Goal: Task Accomplishment & Management: Complete application form

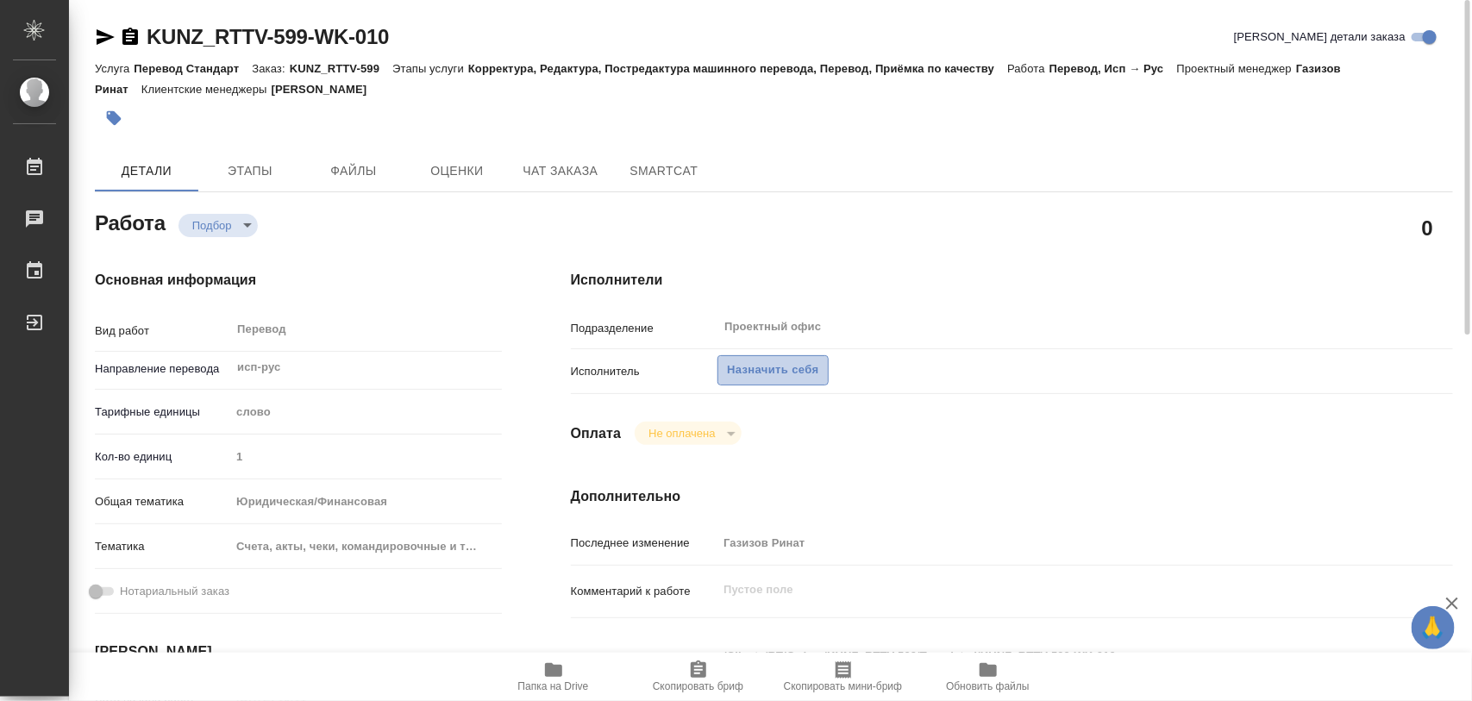
click at [775, 371] on span "Назначить себя" at bounding box center [772, 371] width 91 height 20
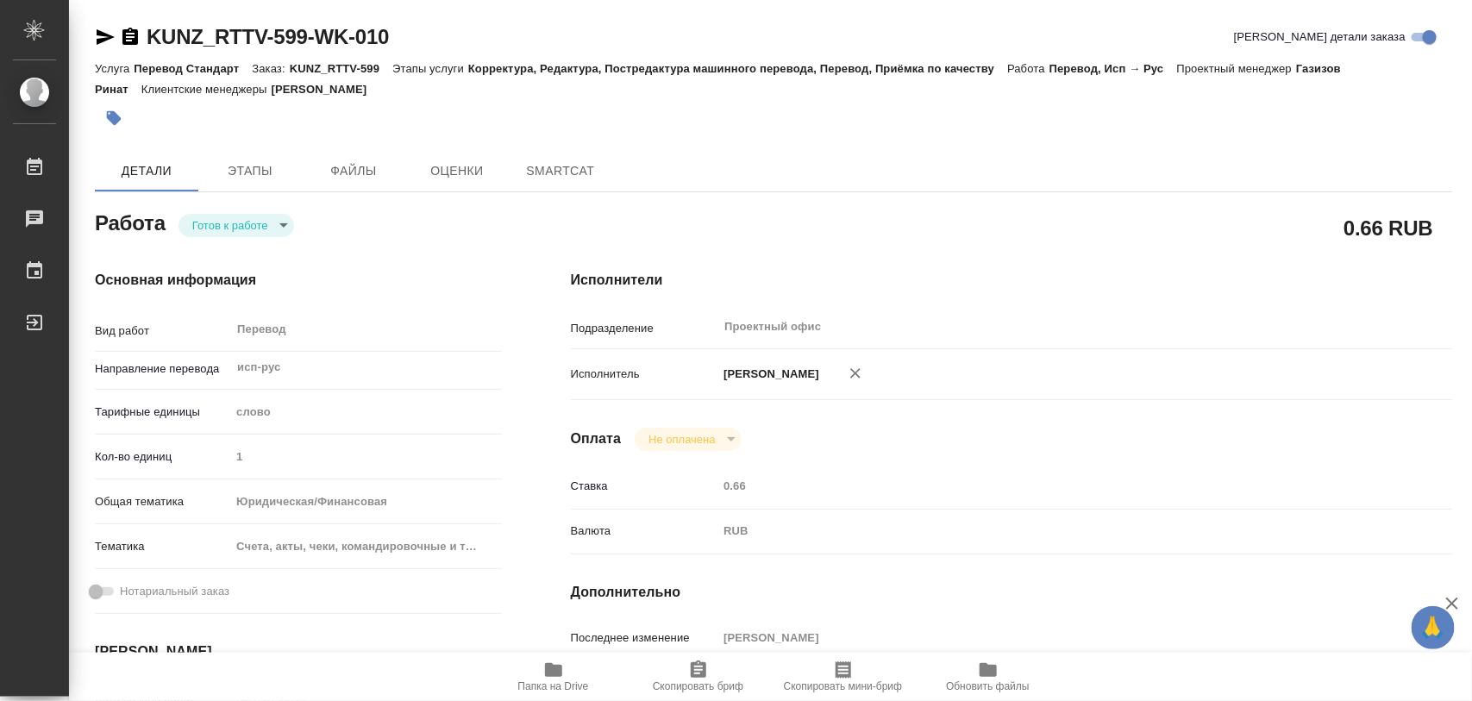
type textarea "x"
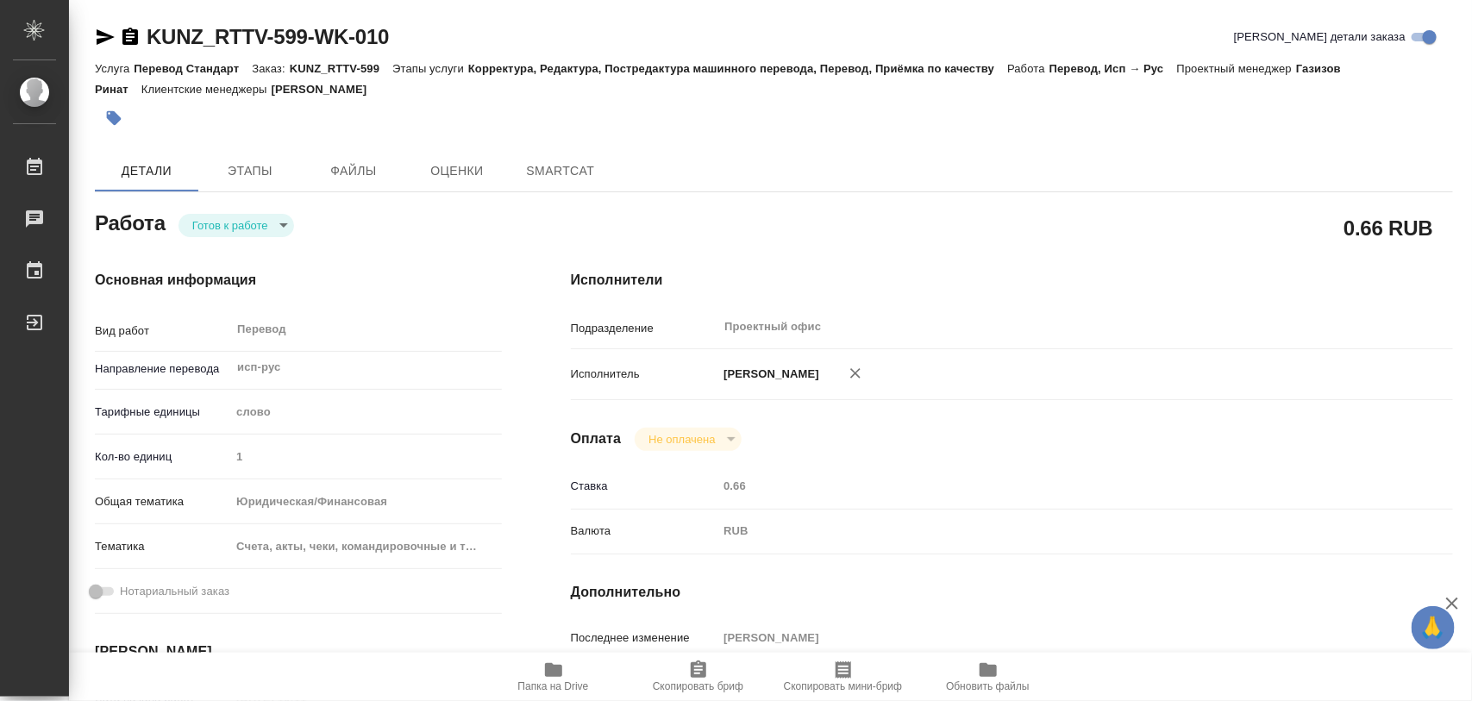
type textarea "x"
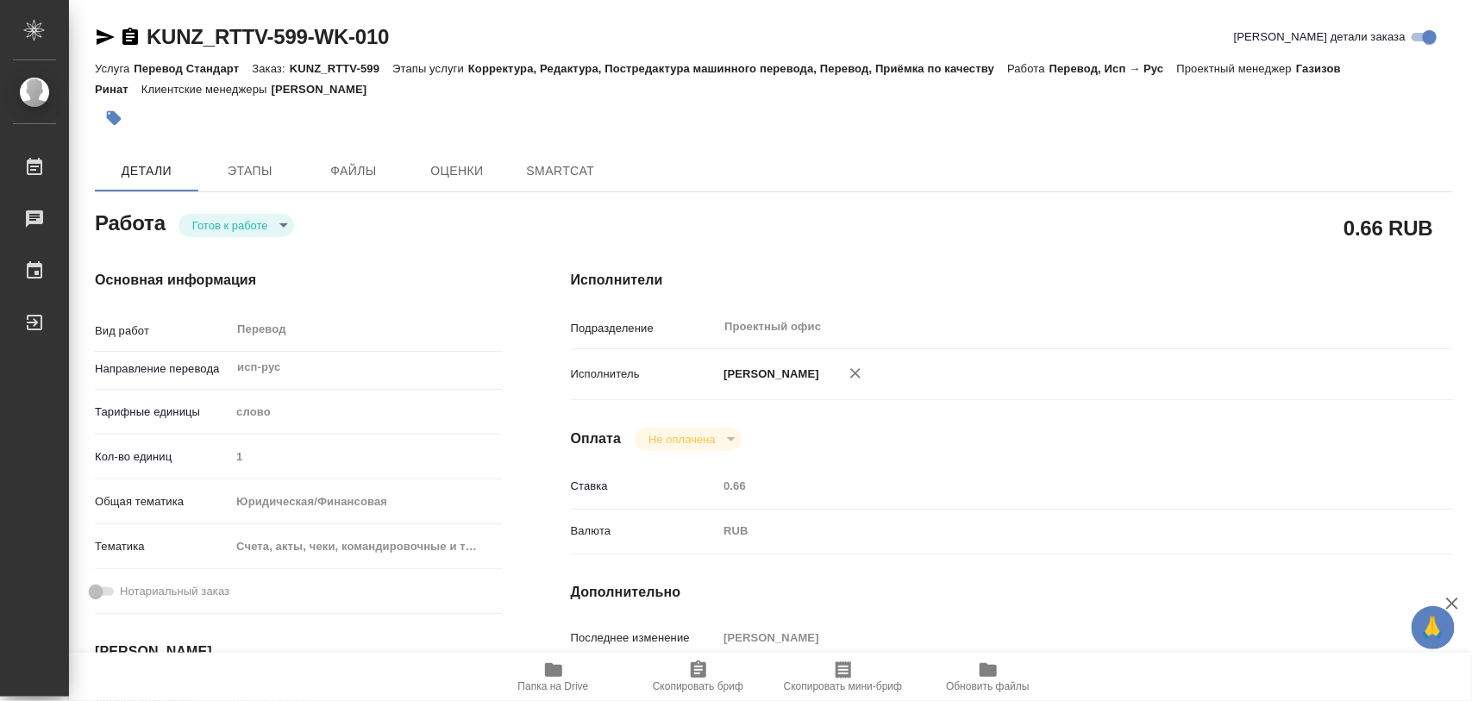
type textarea "x"
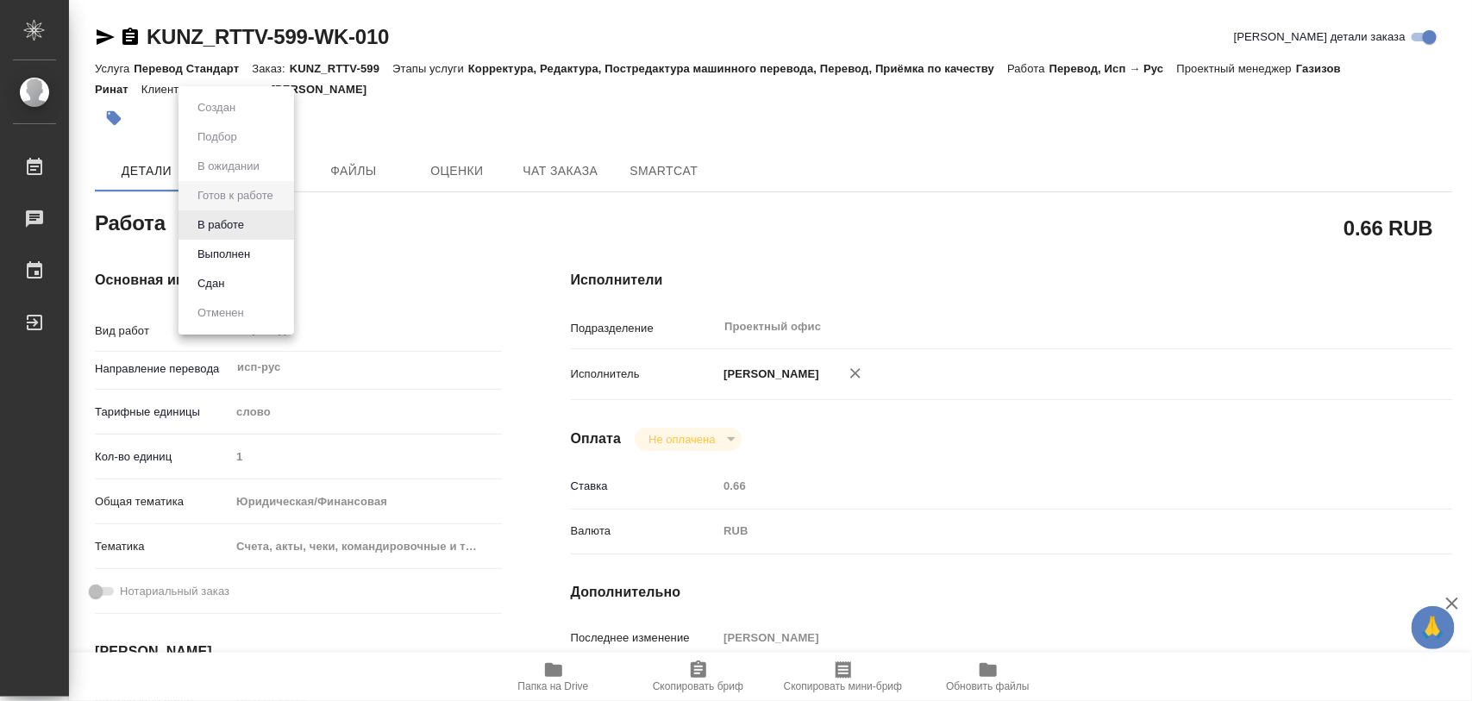
click at [272, 229] on body "🙏 .cls-1 fill:#fff; AWATERA Iglakov Maksim Работы Чаты График Выйти KUNZ_RTTV-5…" at bounding box center [736, 350] width 1472 height 701
click at [248, 224] on button "В работе" at bounding box center [220, 225] width 57 height 19
type textarea "x"
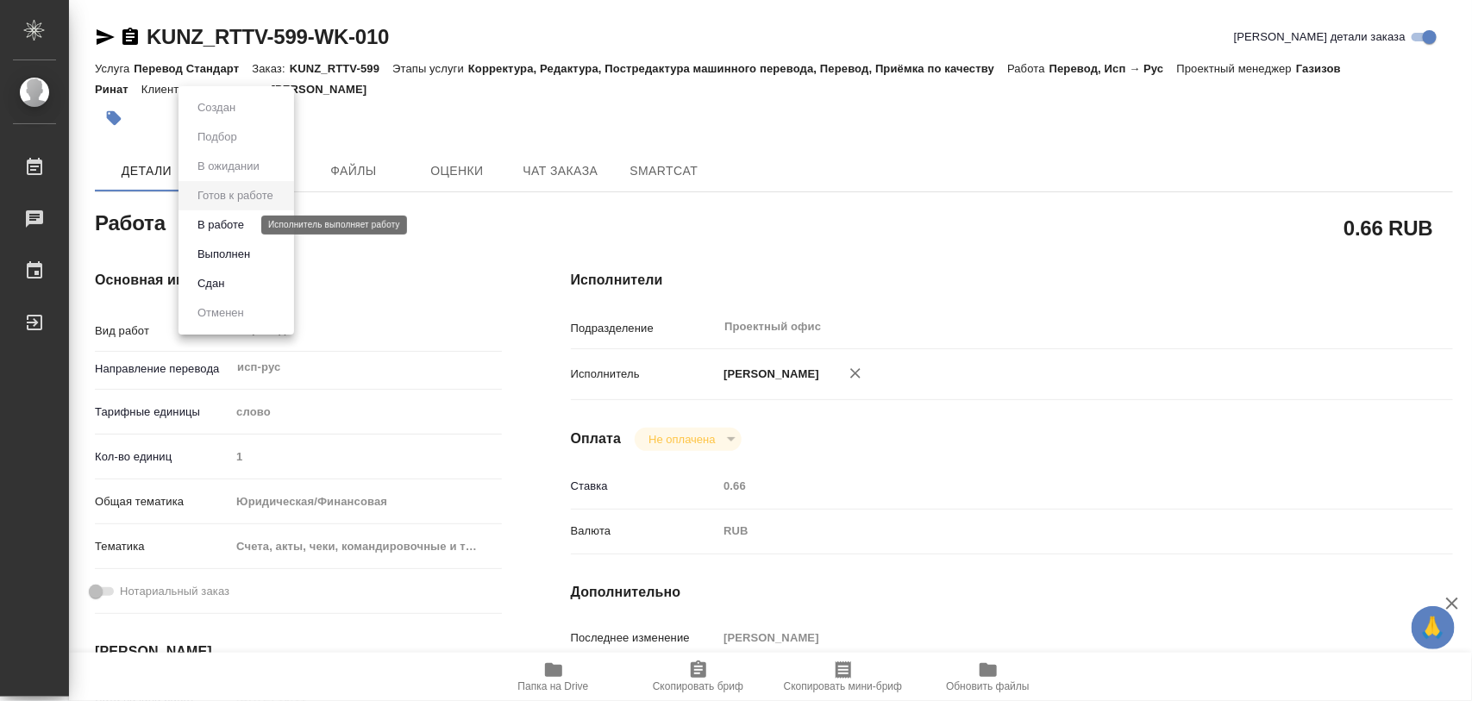
type textarea "x"
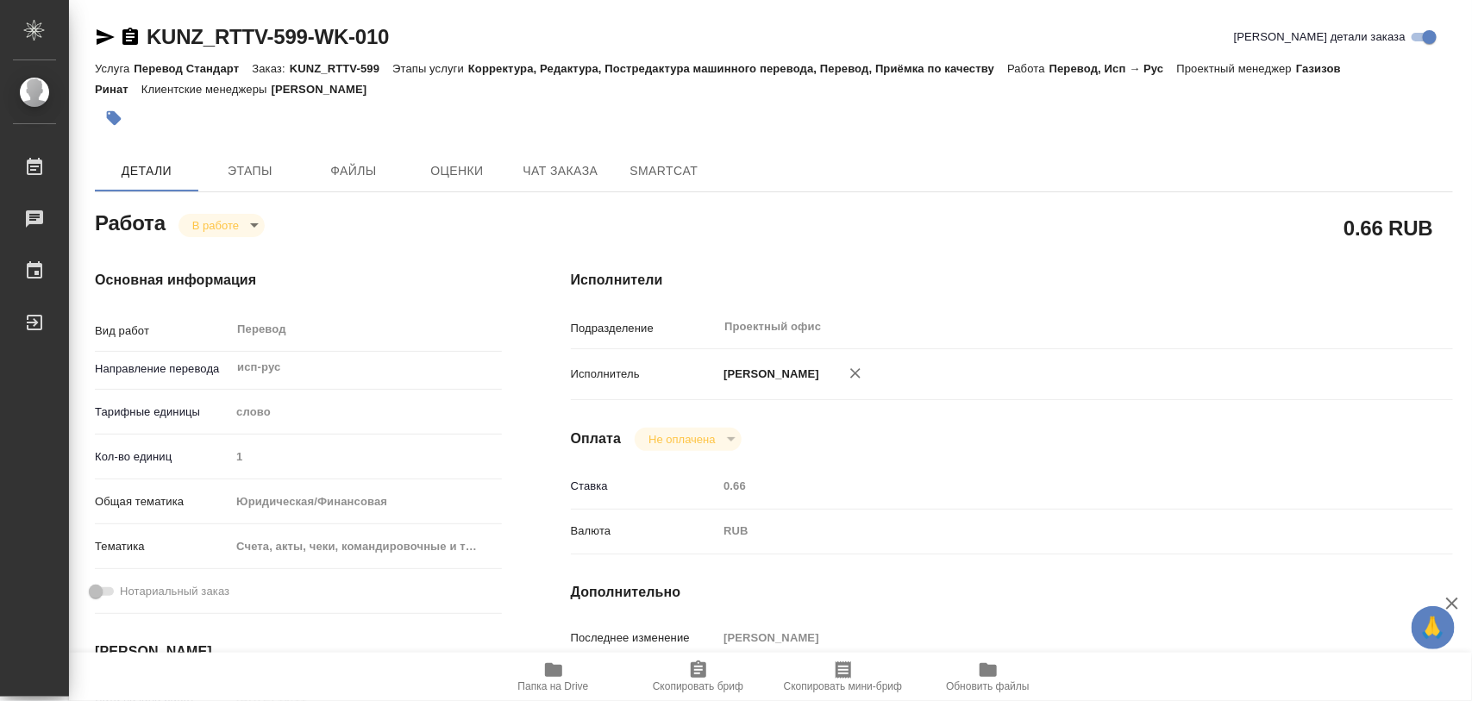
type textarea "x"
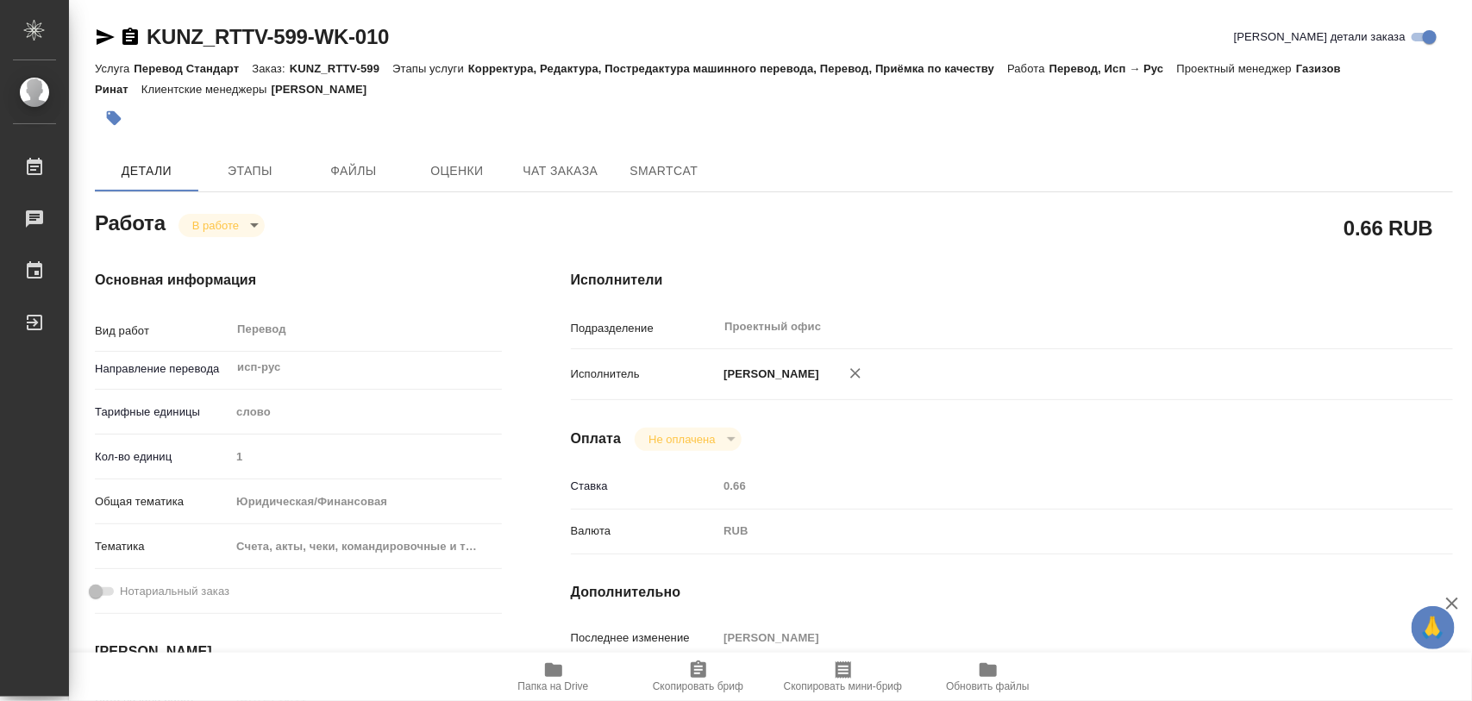
type textarea "x"
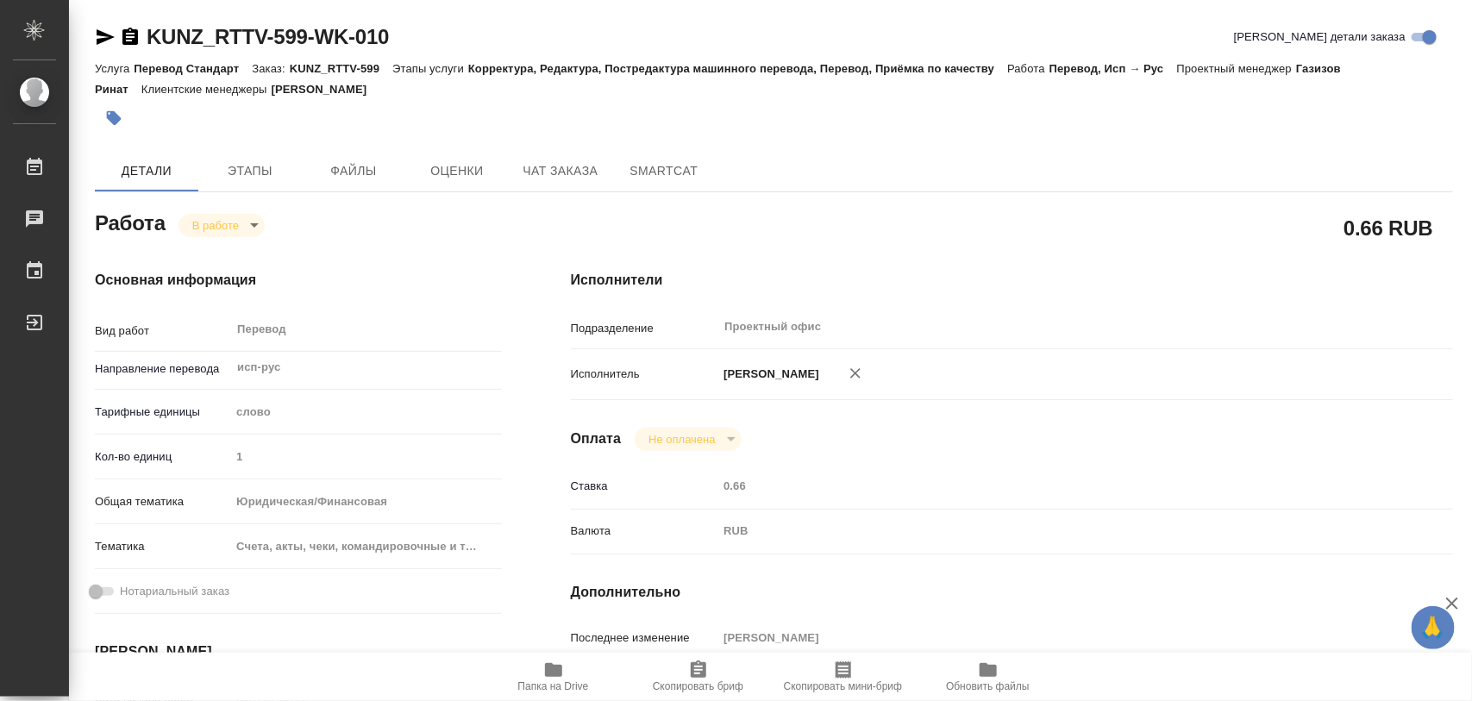
type textarea "x"
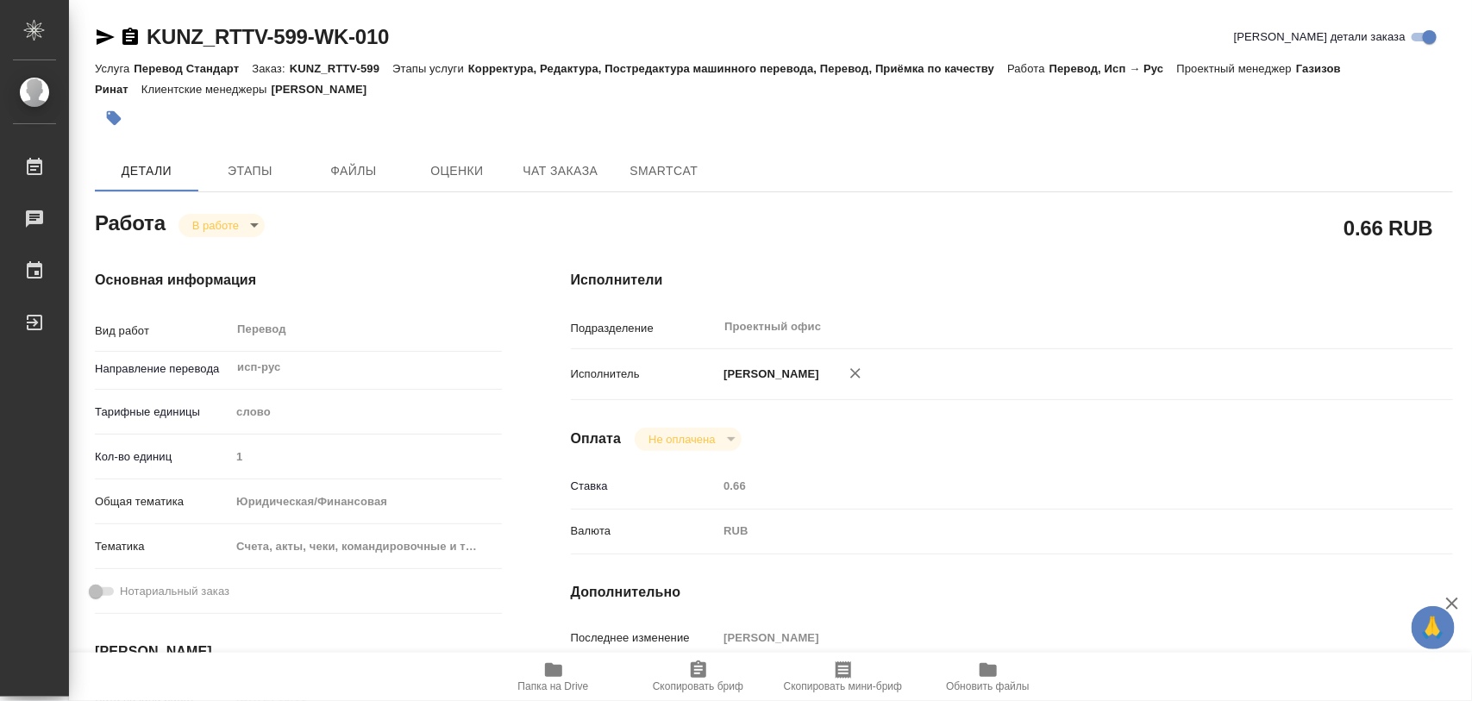
type textarea "x"
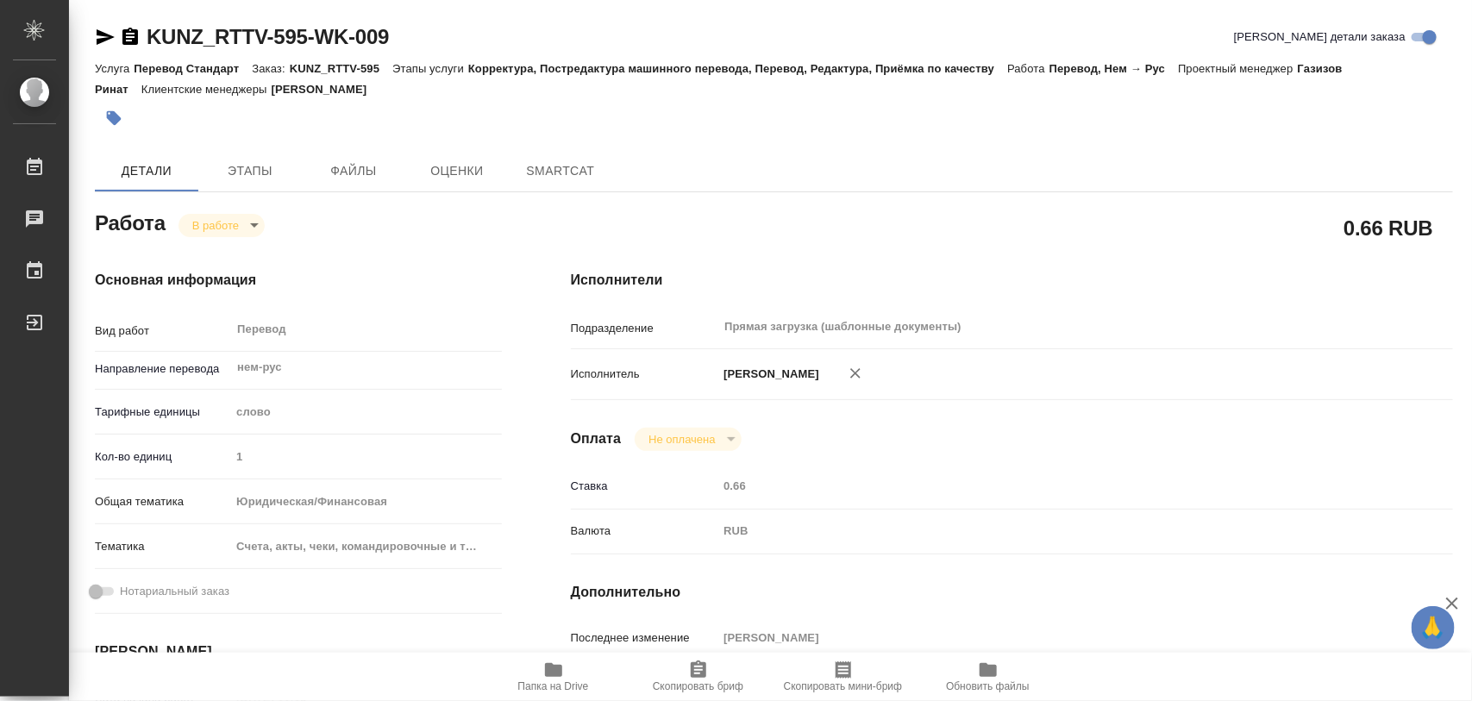
type textarea "x"
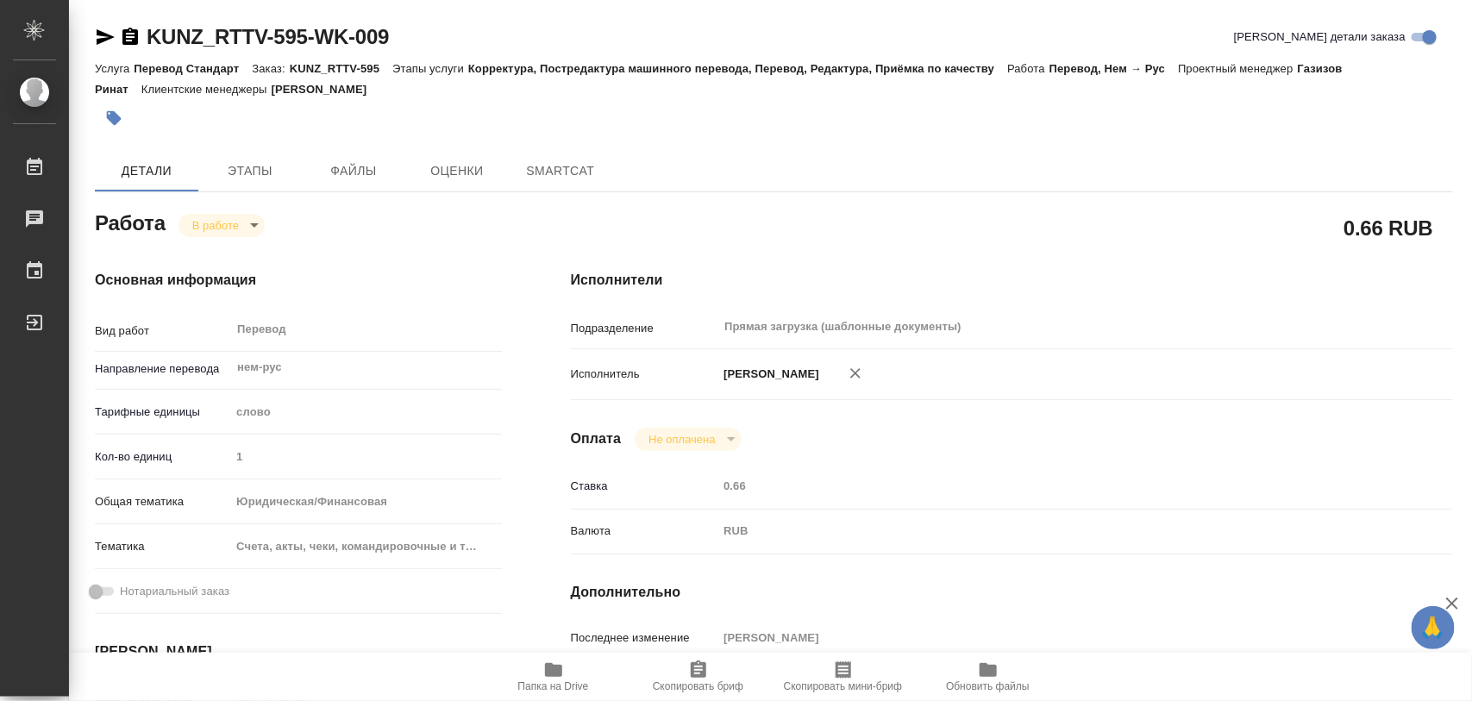
type textarea "x"
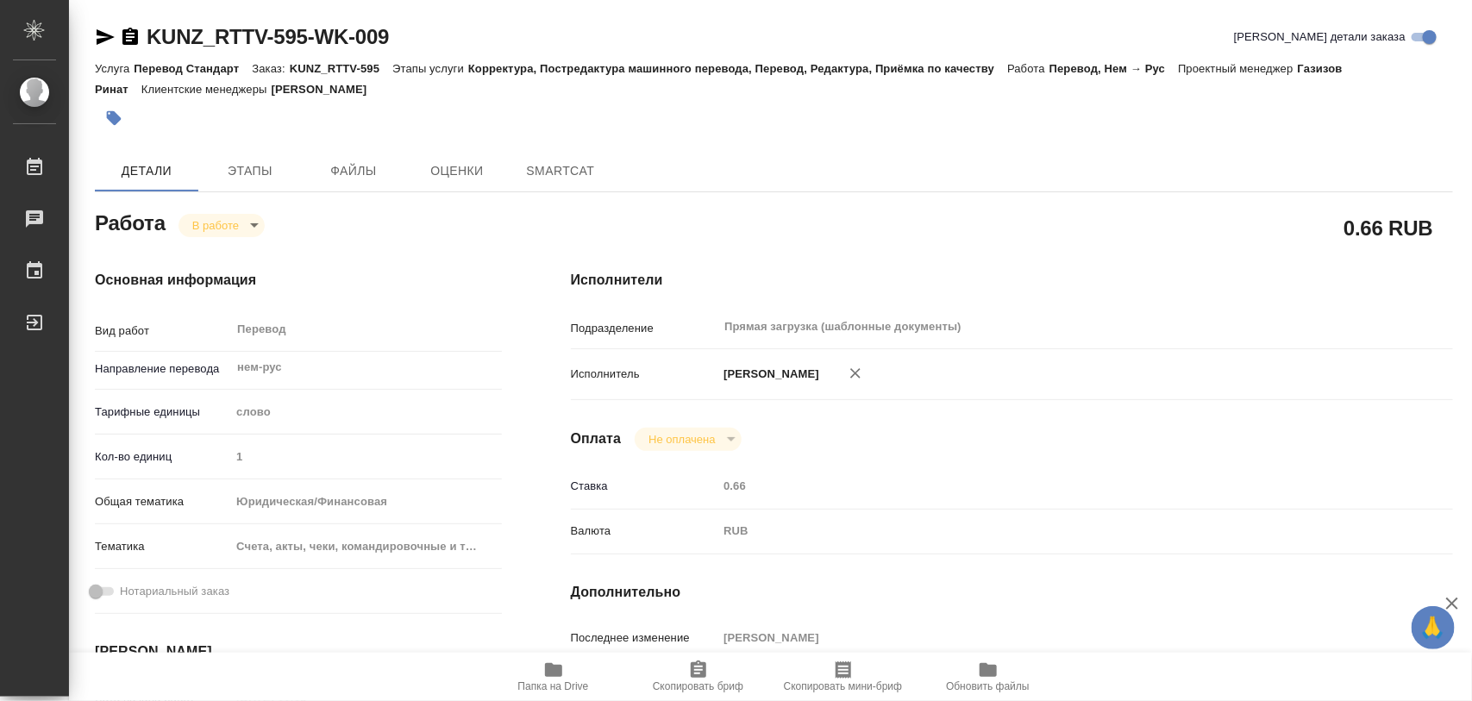
type textarea "x"
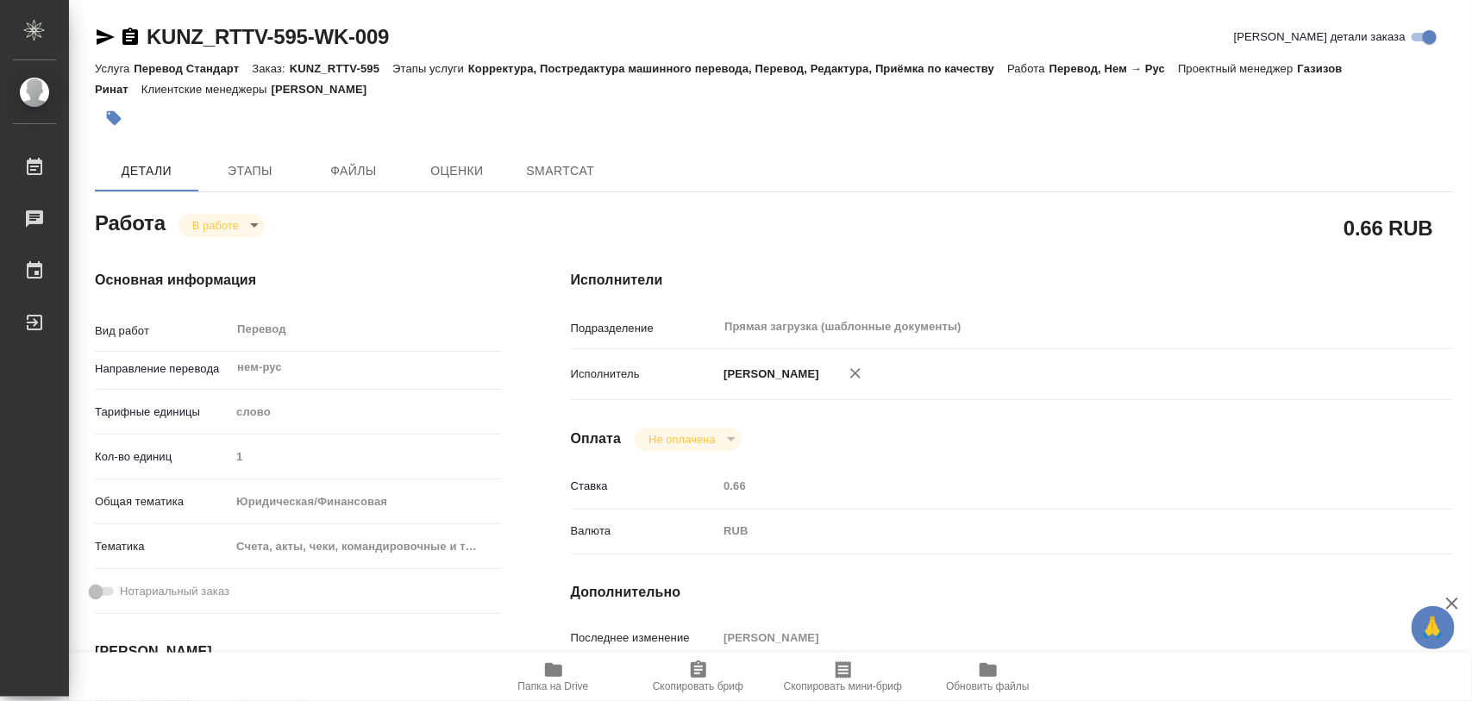
type textarea "x"
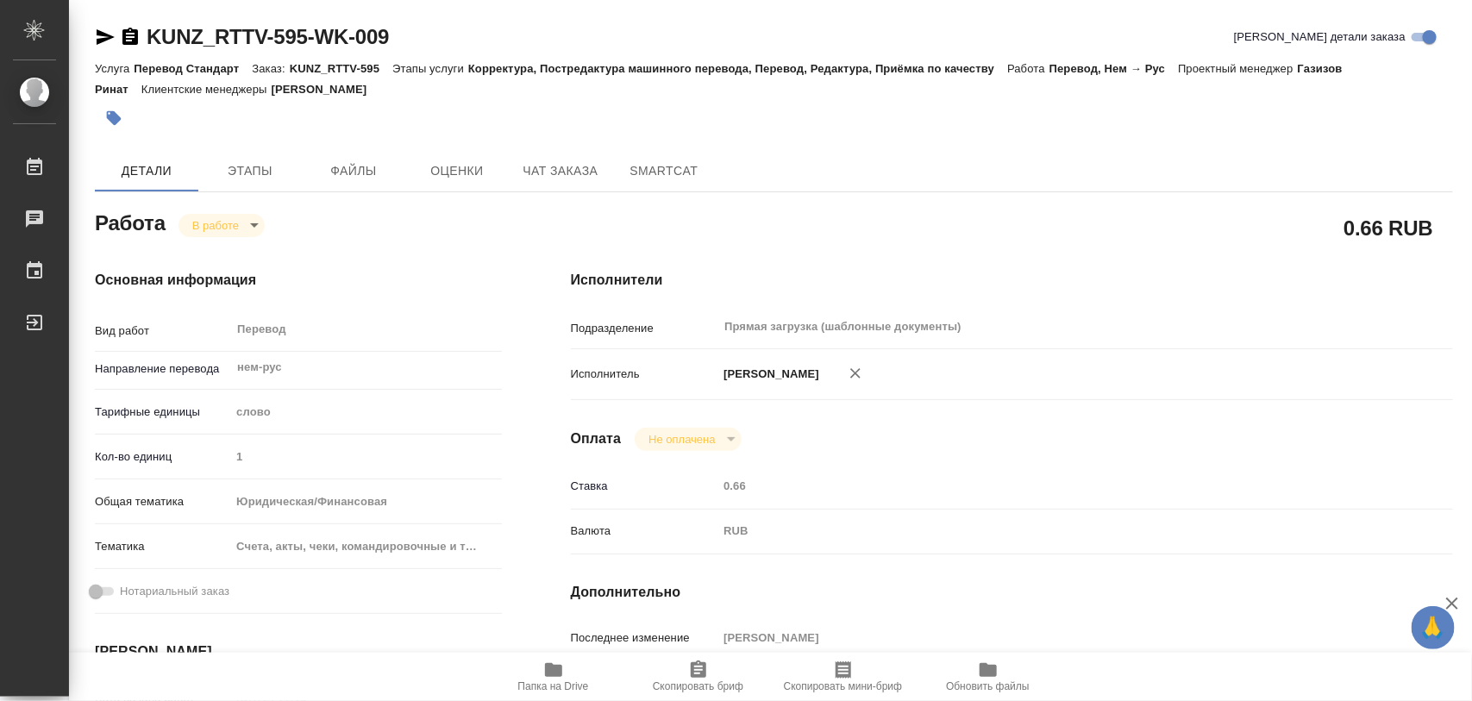
type textarea "x"
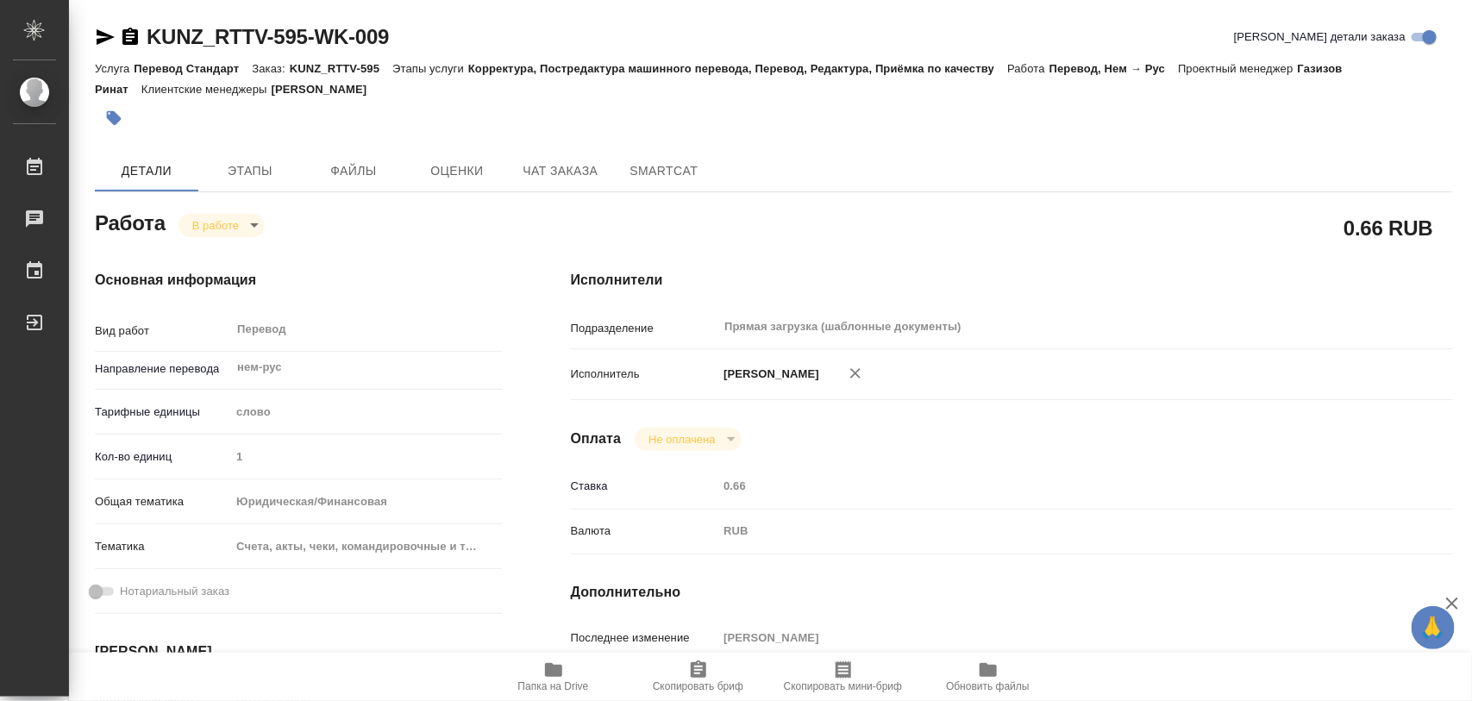
type textarea "x"
